Goal: Check status: Check status

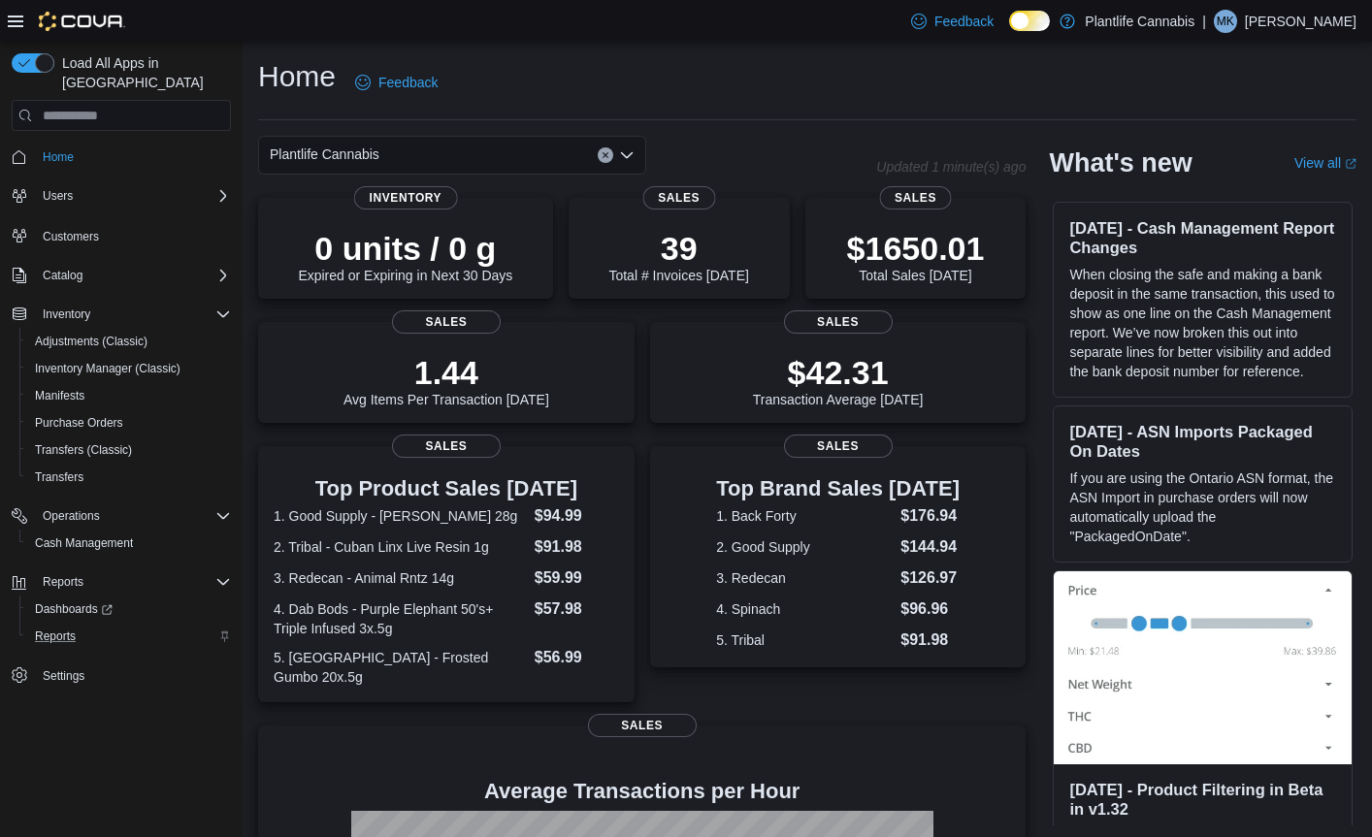
click at [86, 625] on div "Reports" at bounding box center [129, 636] width 204 height 23
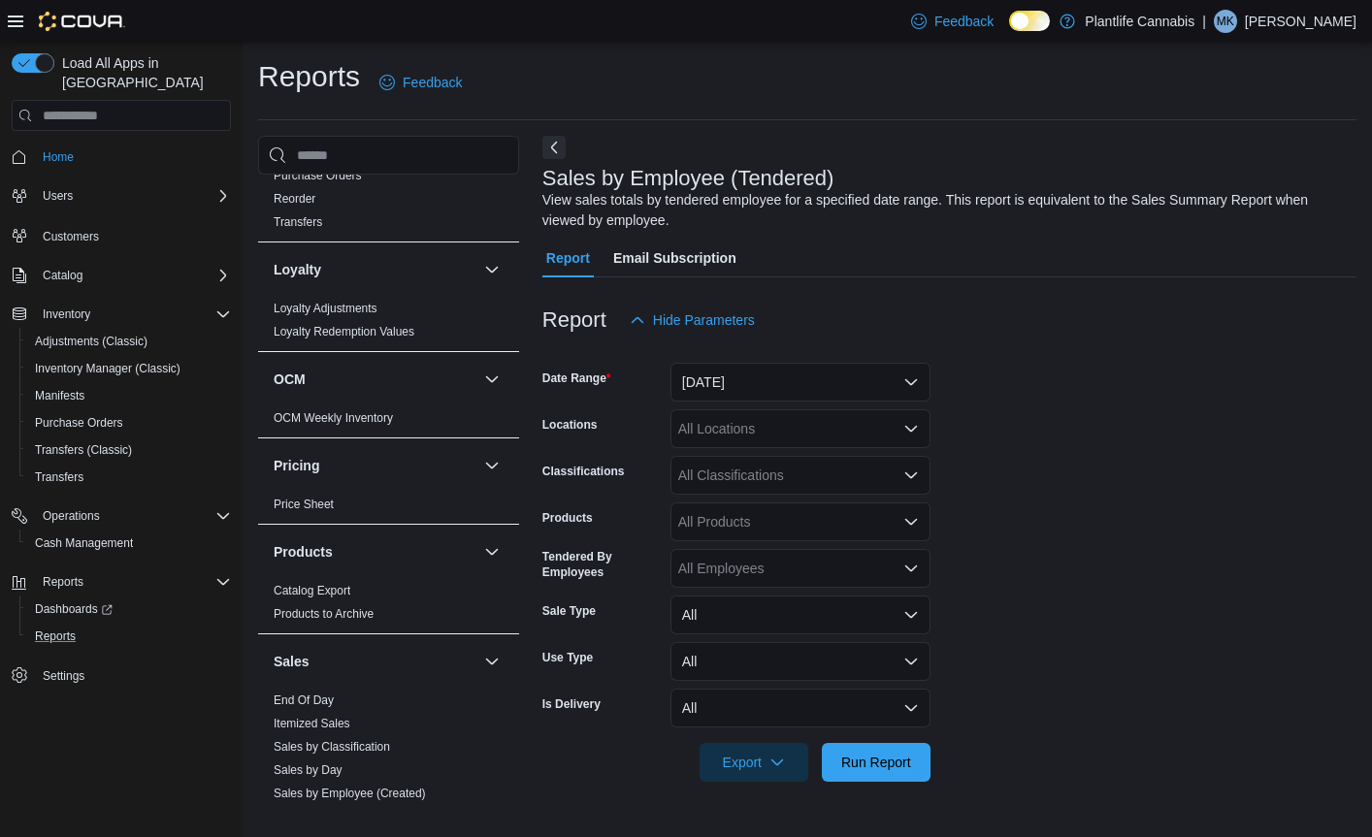
scroll to position [969, 0]
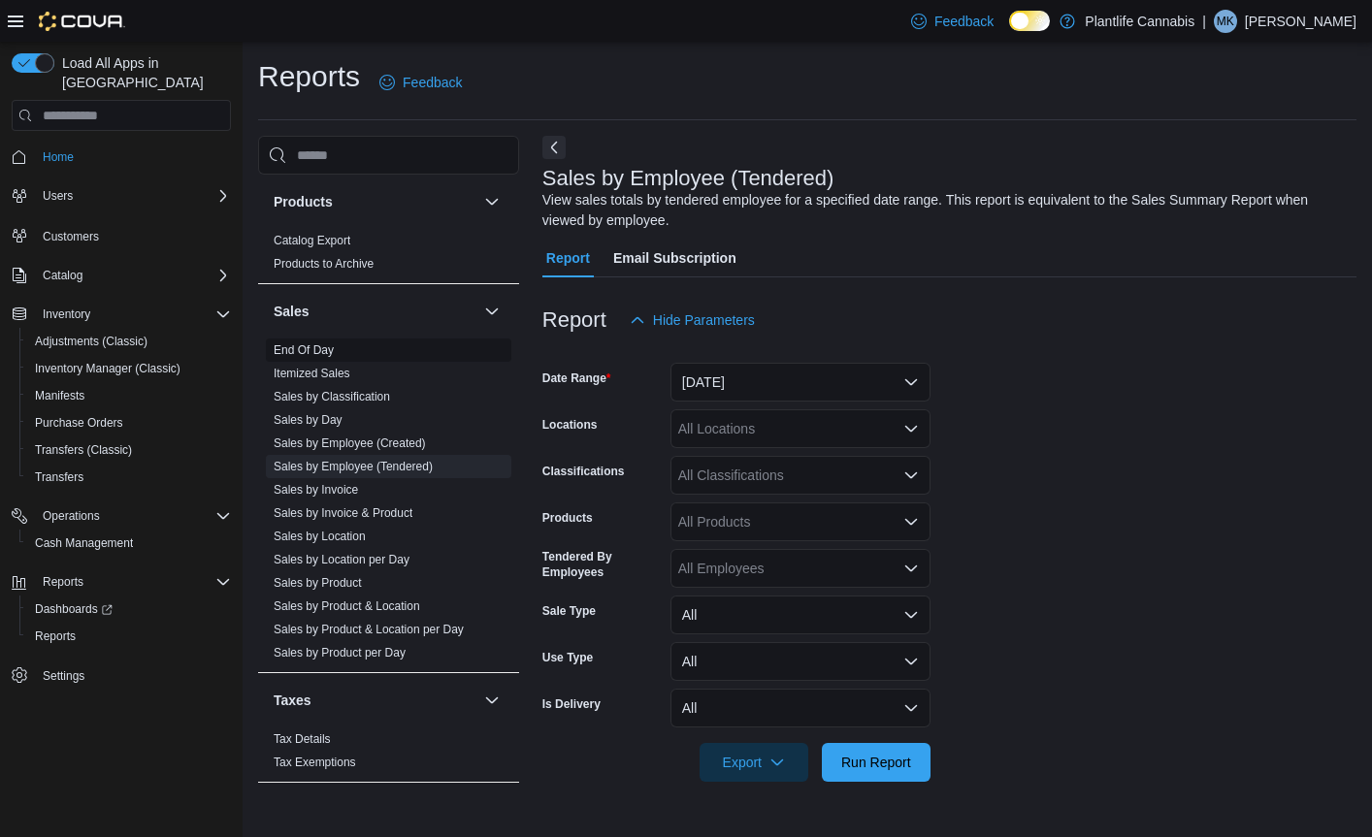
click at [307, 353] on link "End Of Day" at bounding box center [304, 350] width 60 height 14
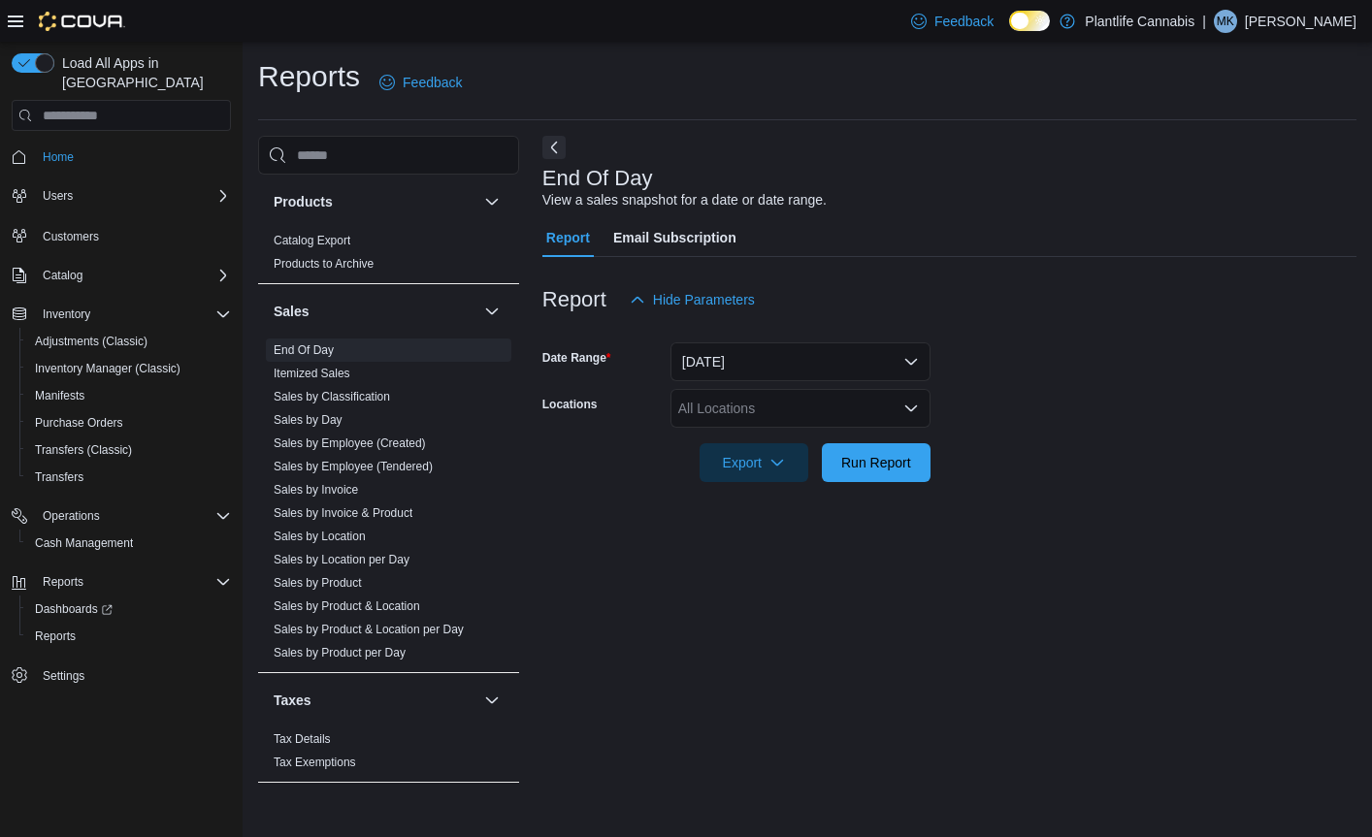
click at [785, 412] on div "All Locations" at bounding box center [800, 408] width 260 height 39
type input "***"
click at [768, 436] on div "[PERSON_NAME]" at bounding box center [800, 441] width 237 height 19
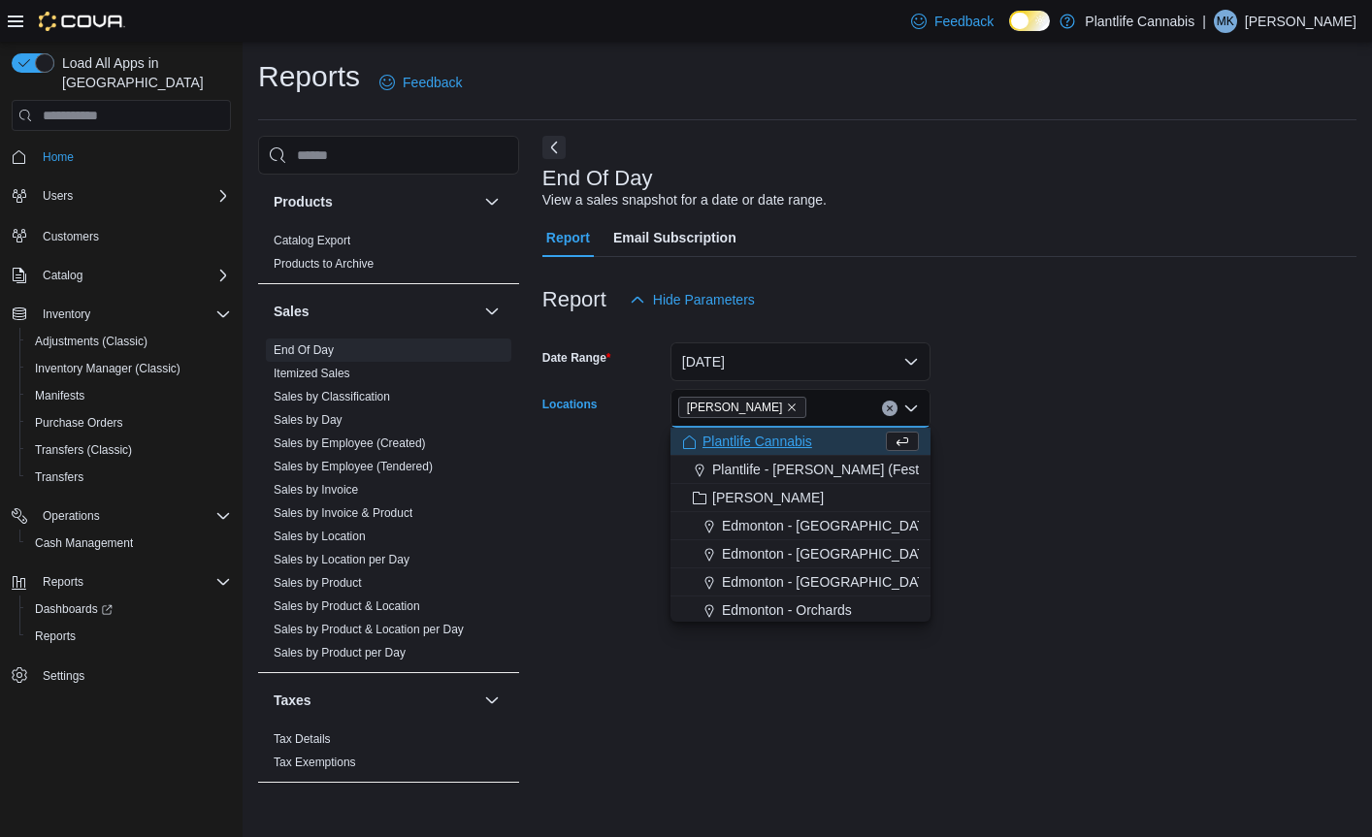
click at [958, 439] on div at bounding box center [949, 436] width 814 height 16
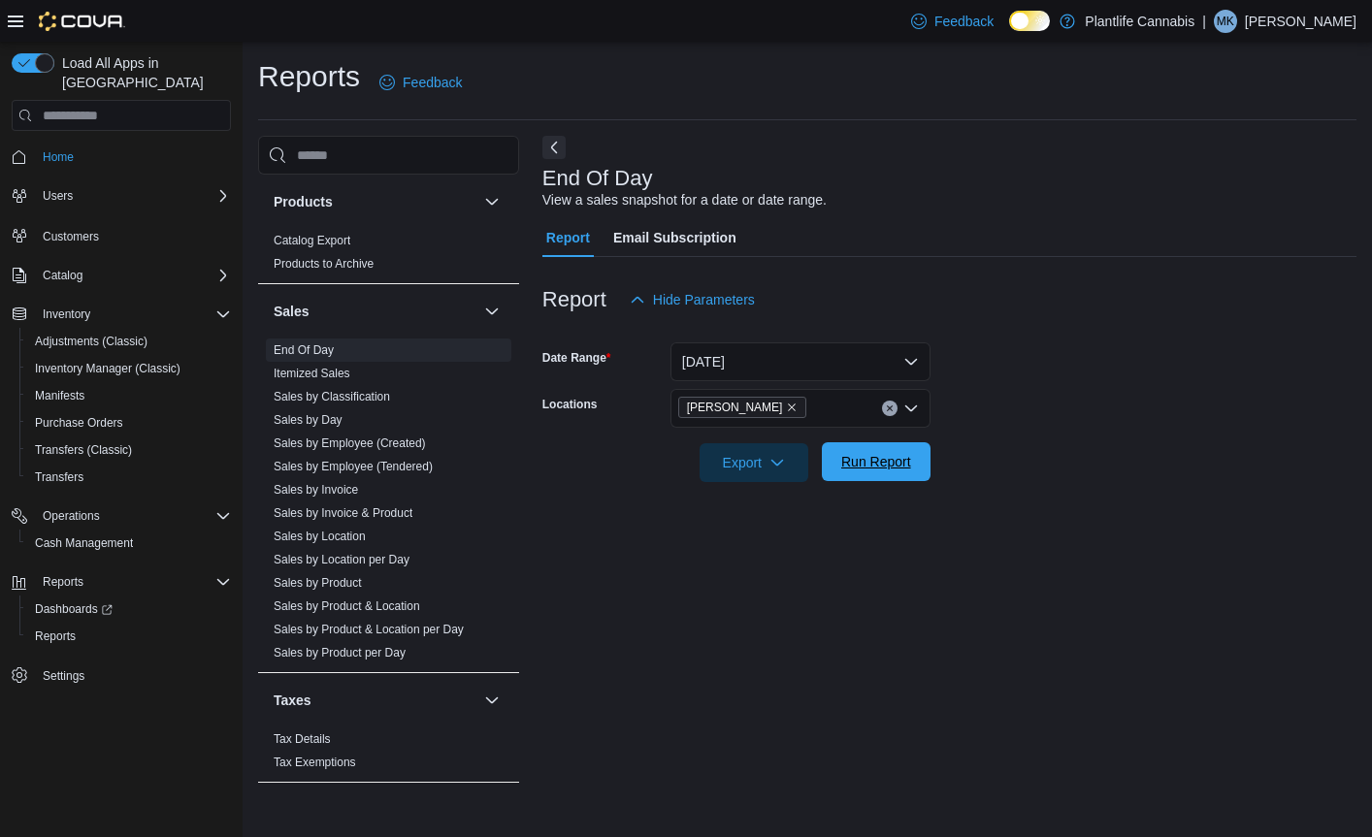
click at [902, 455] on span "Run Report" at bounding box center [876, 461] width 70 height 19
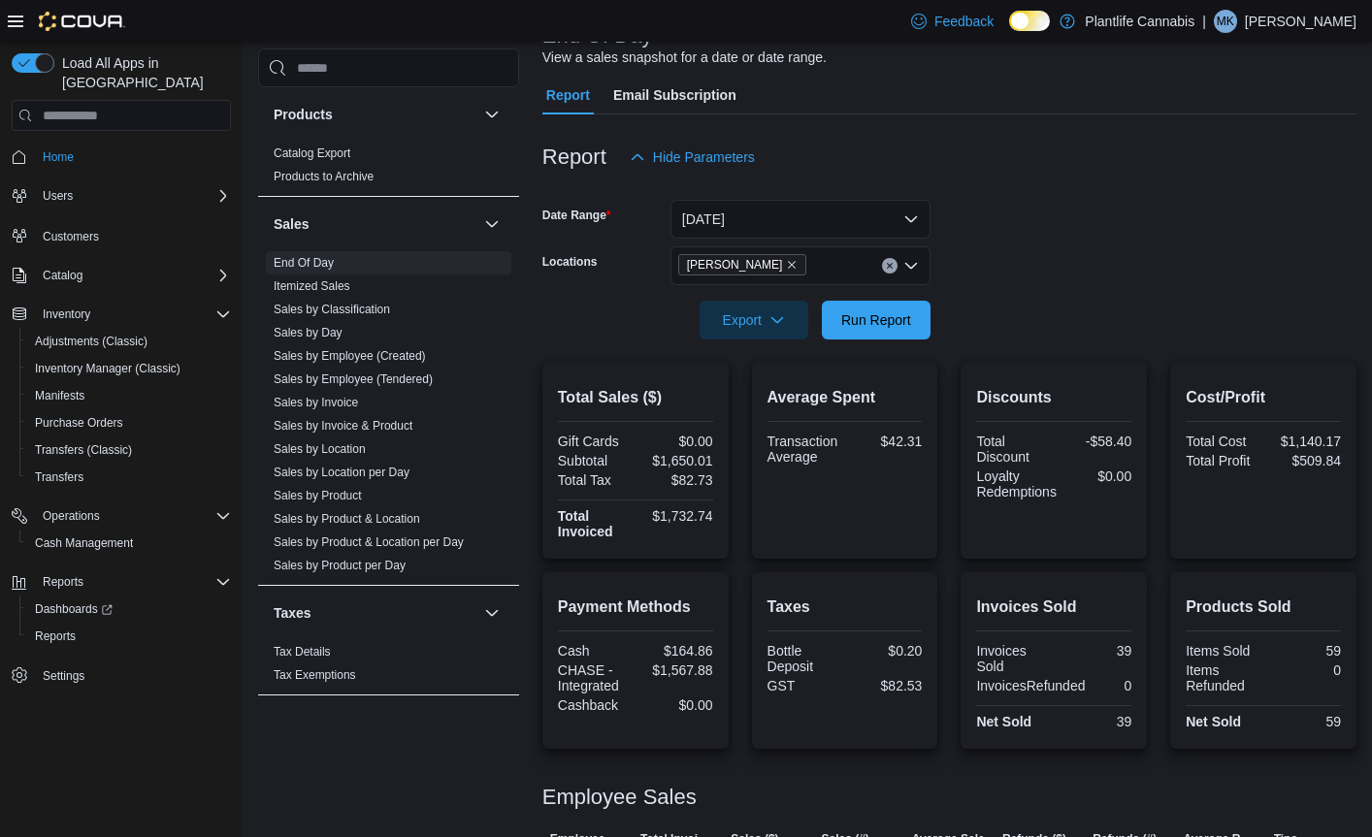
scroll to position [153, 0]
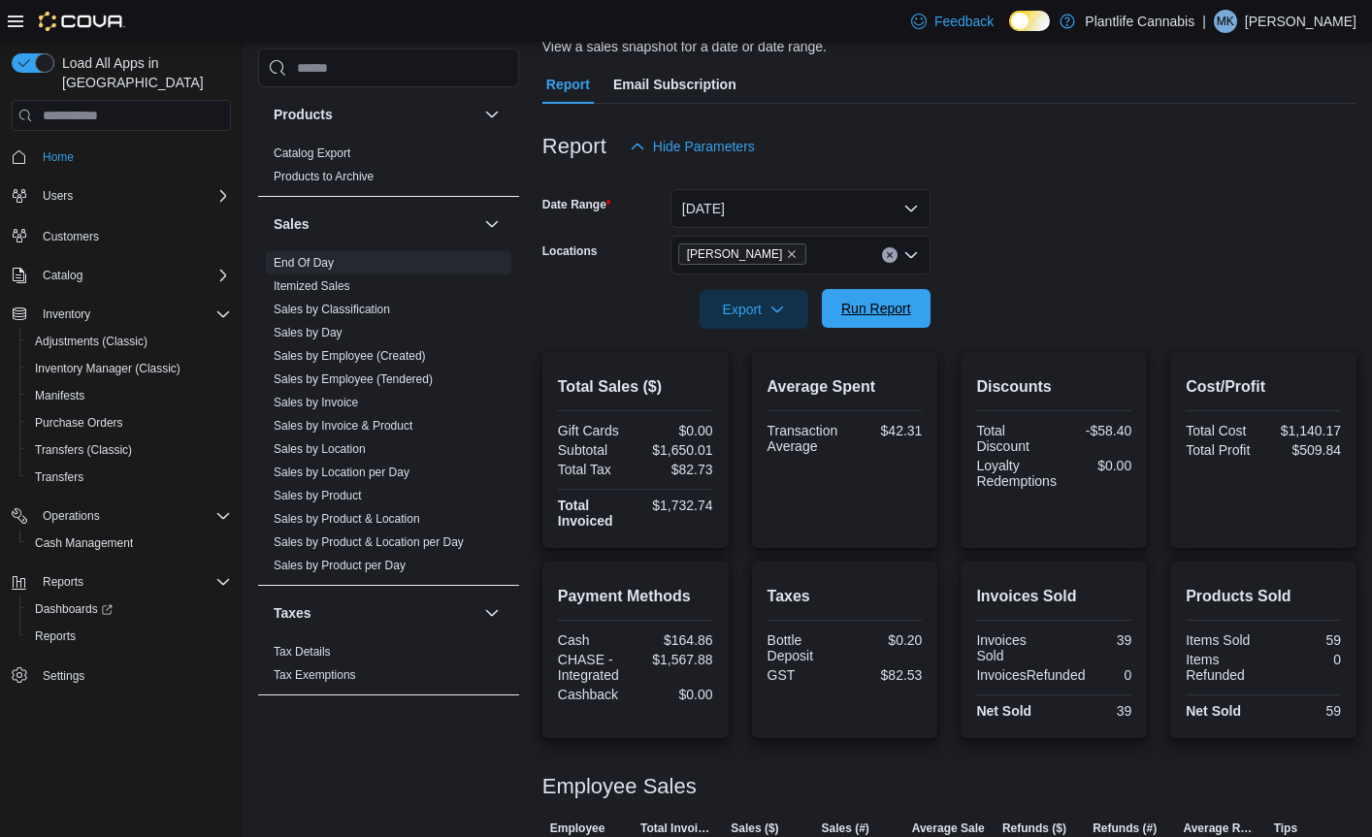
click at [895, 317] on span "Run Report" at bounding box center [876, 308] width 70 height 19
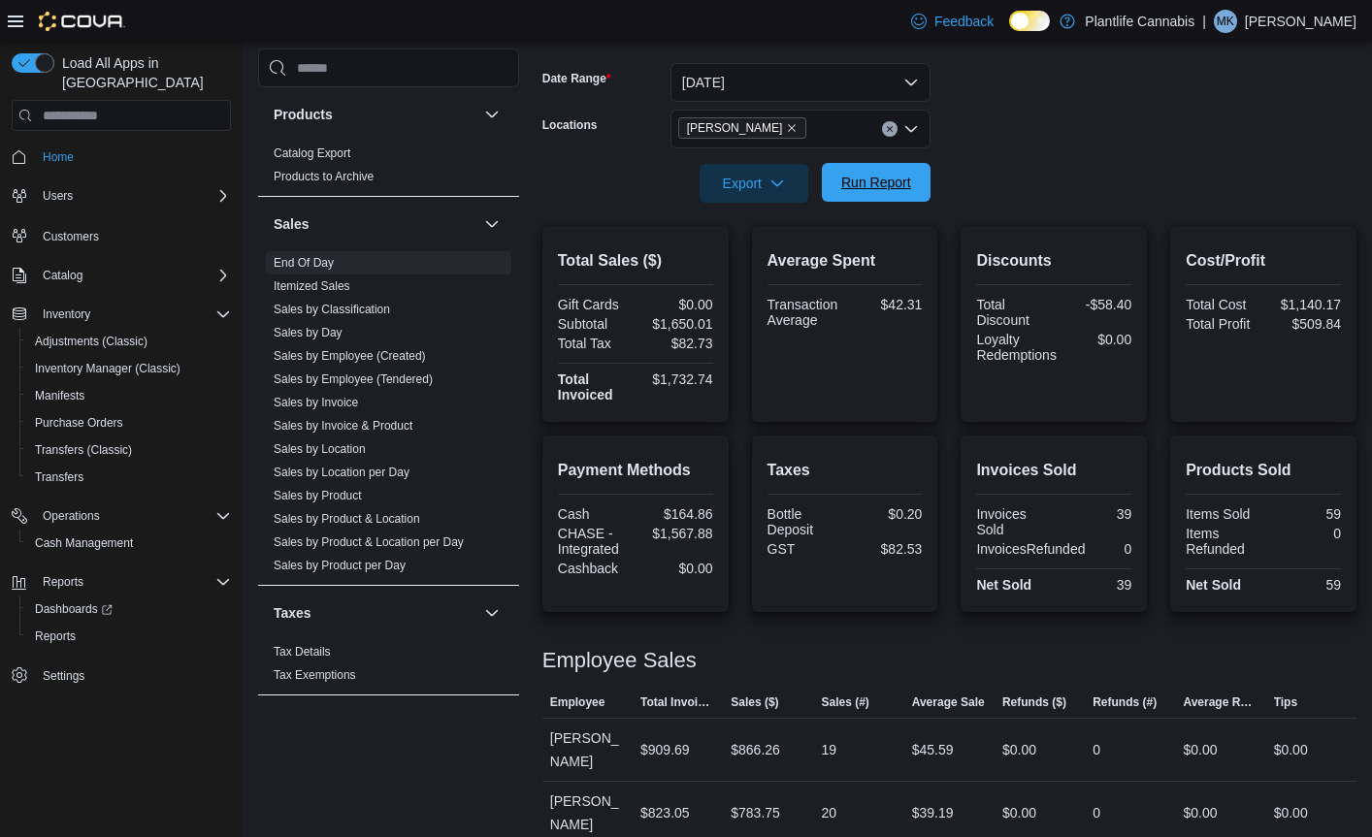
click at [894, 195] on span "Run Report" at bounding box center [875, 182] width 85 height 39
click at [910, 175] on span "Run Report" at bounding box center [876, 182] width 70 height 19
